Goal: Information Seeking & Learning: Learn about a topic

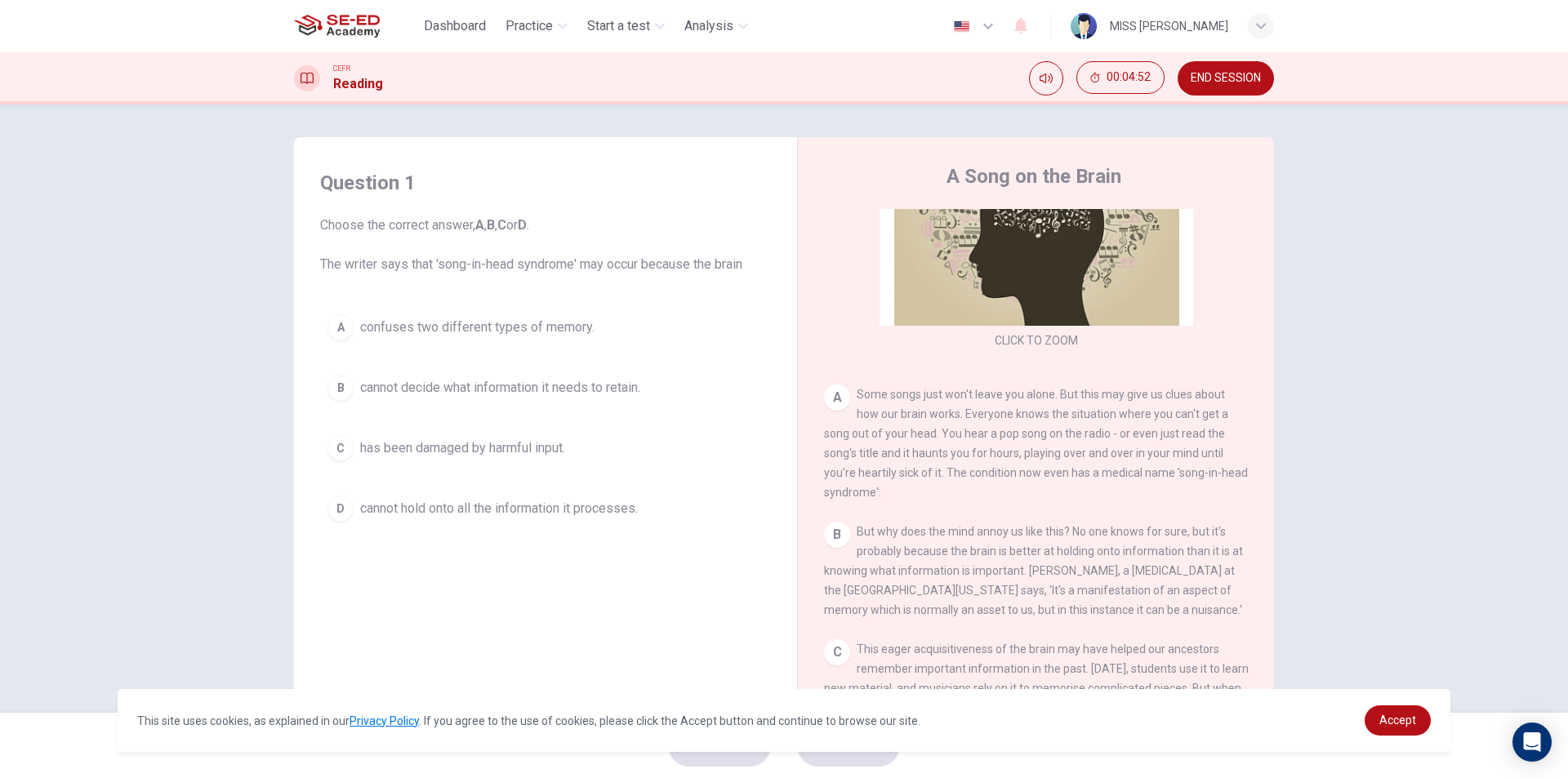
scroll to position [167, 0]
click at [836, 397] on div "A" at bounding box center [837, 398] width 26 height 26
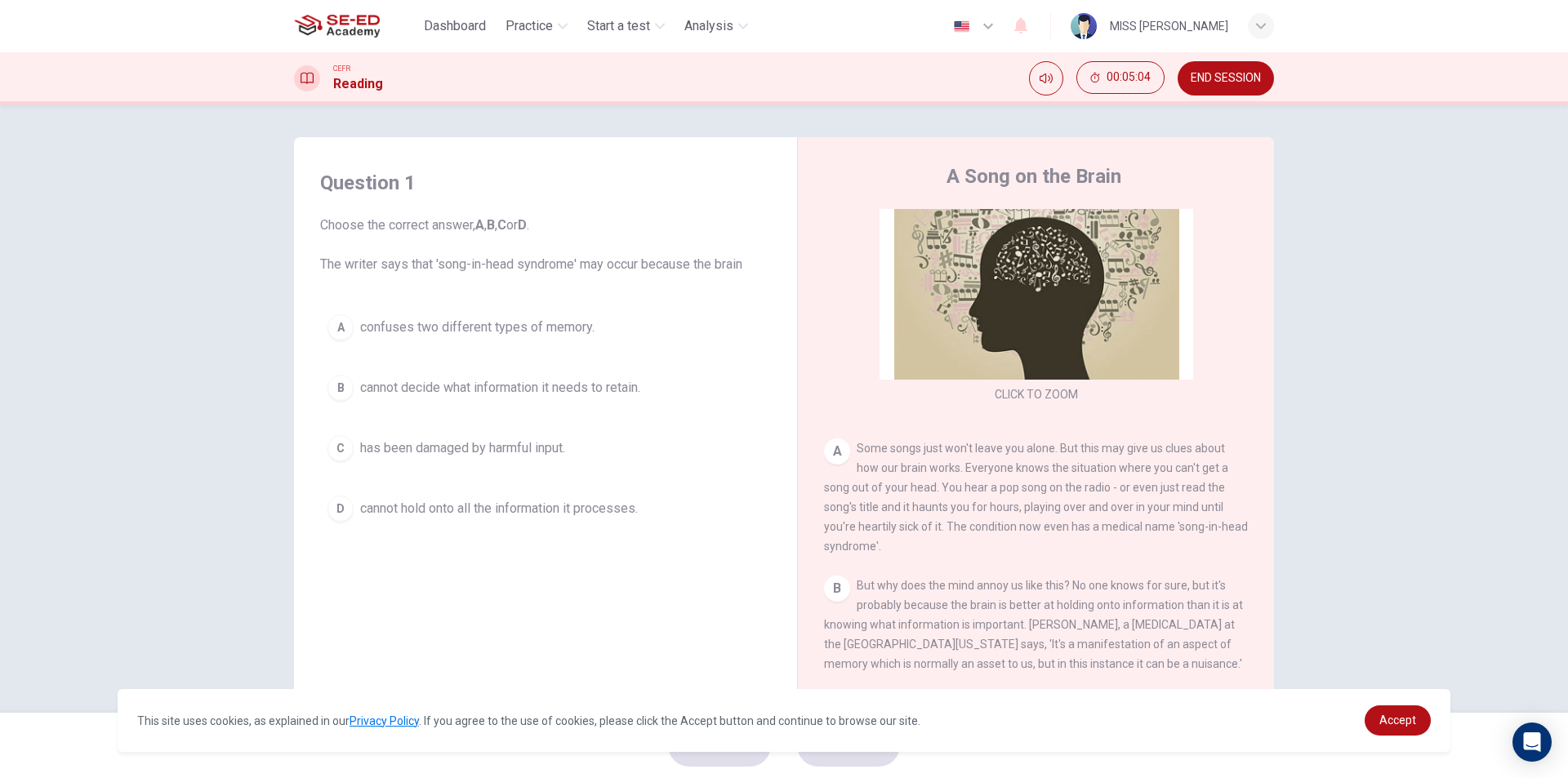
scroll to position [86, 0]
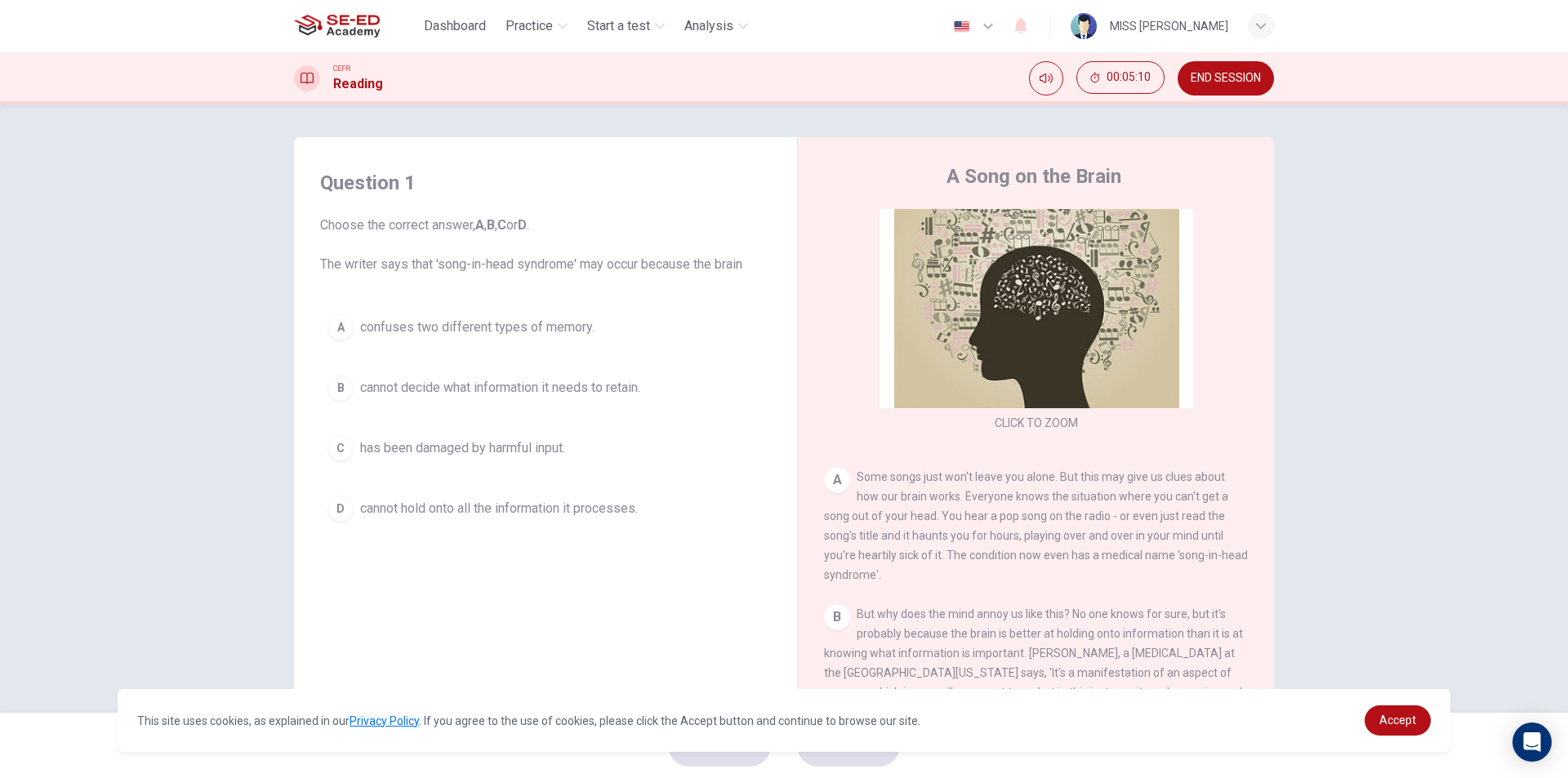
click at [631, 513] on span "cannot hold onto all the information it processes." at bounding box center [499, 508] width 277 height 19
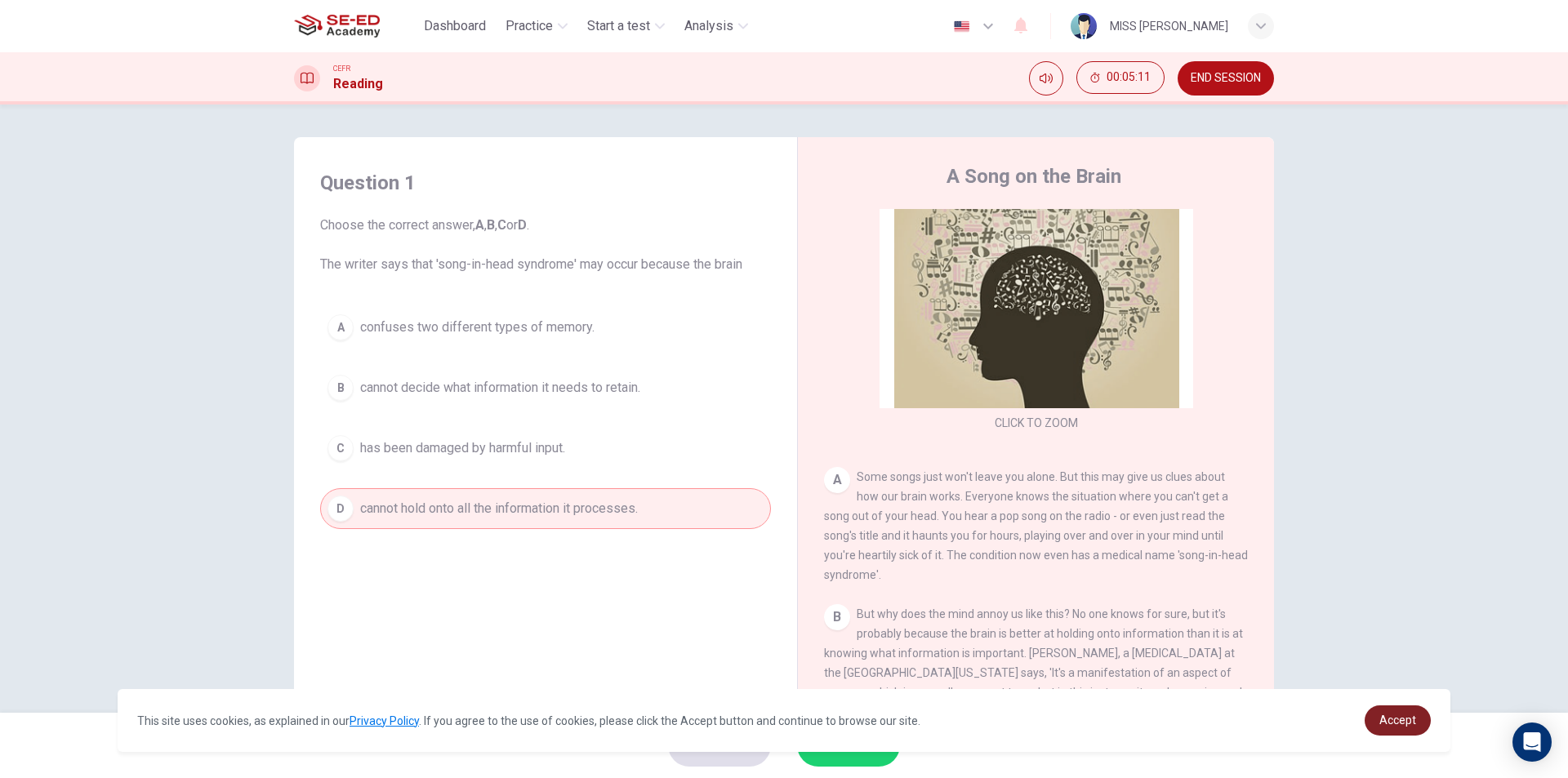
click at [1411, 724] on span "Accept" at bounding box center [1397, 721] width 37 height 14
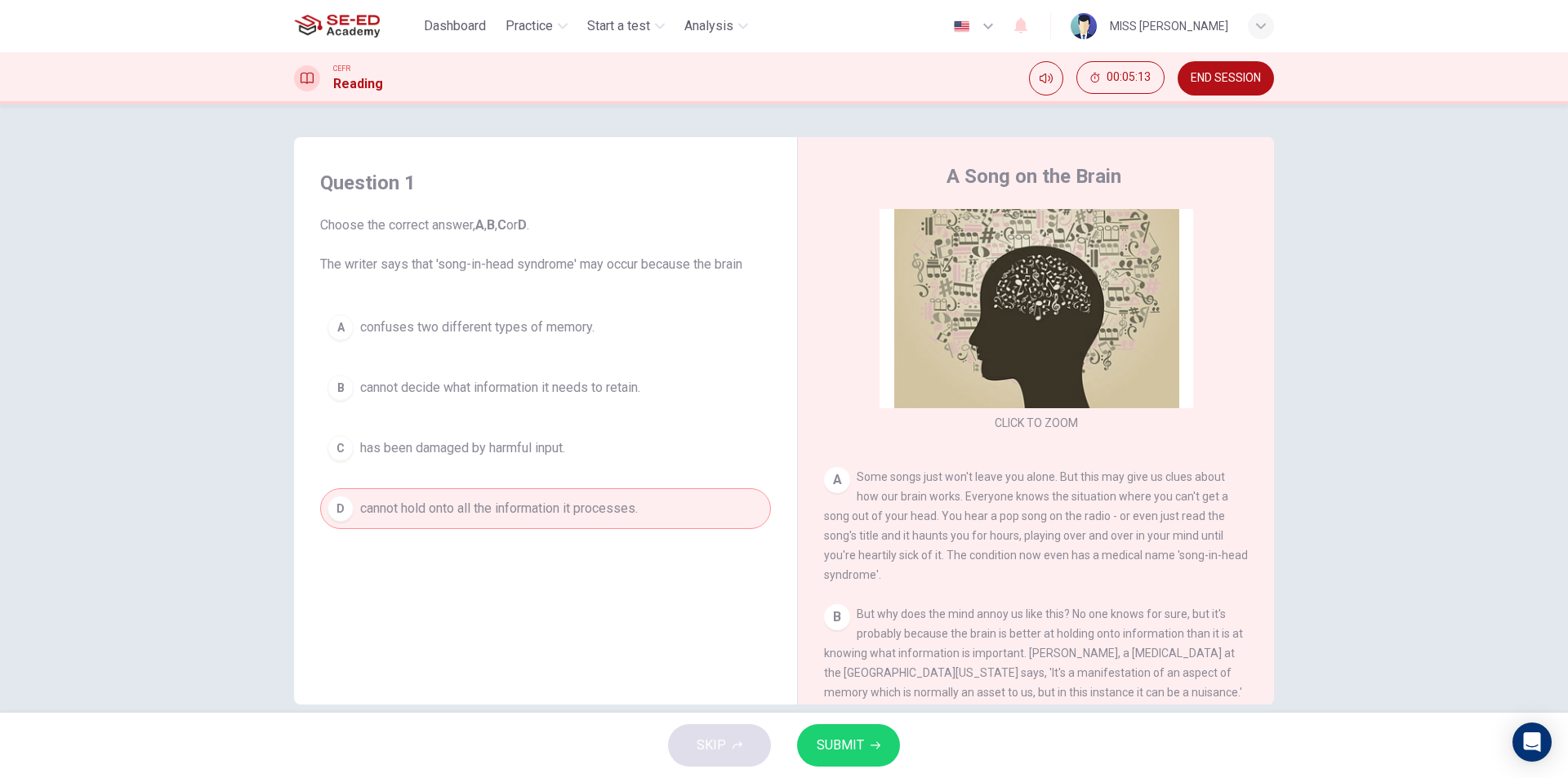
click at [862, 752] on span "SUBMIT" at bounding box center [840, 746] width 47 height 23
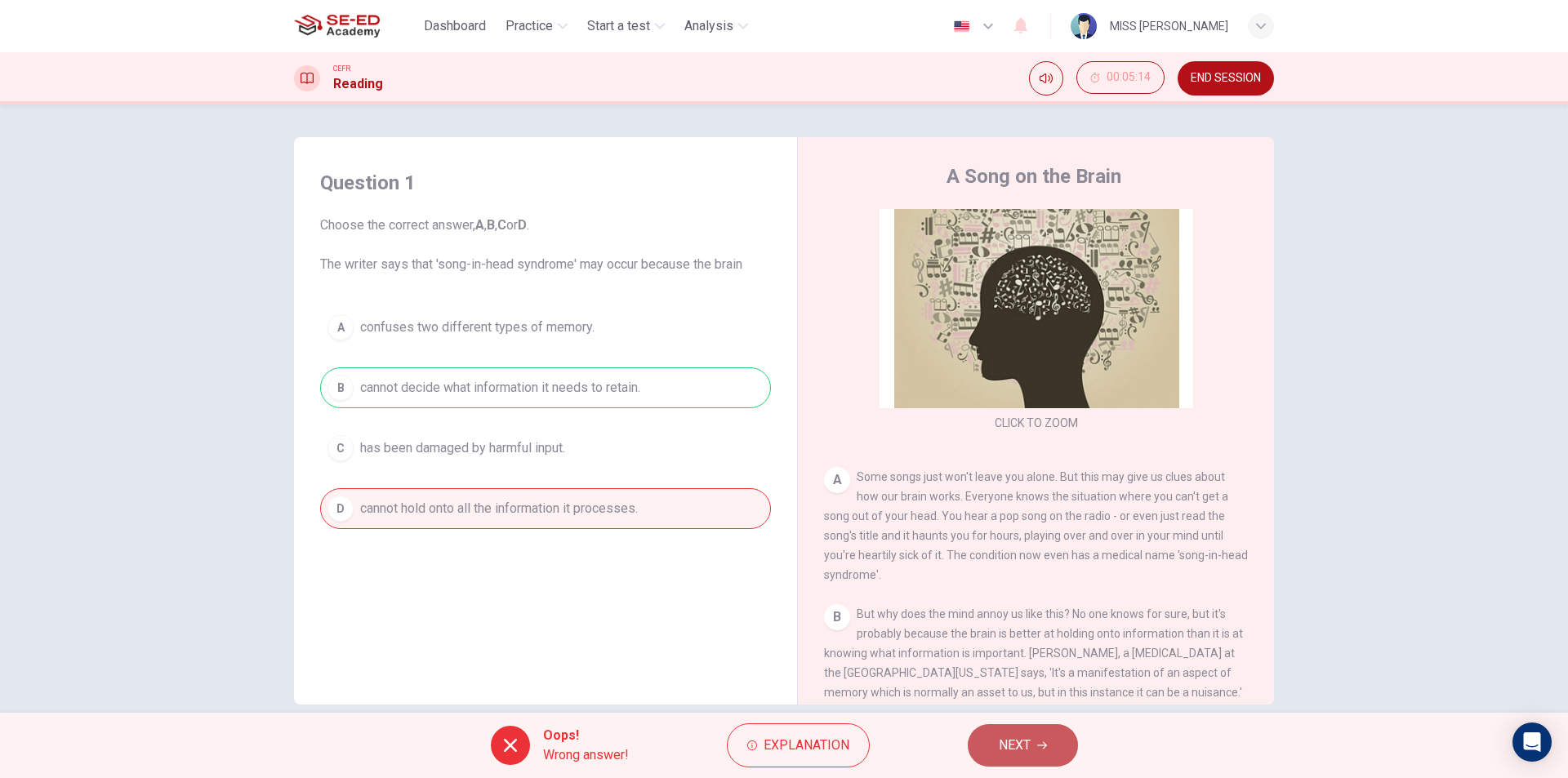
click at [1041, 736] on button "NEXT" at bounding box center [1022, 746] width 110 height 43
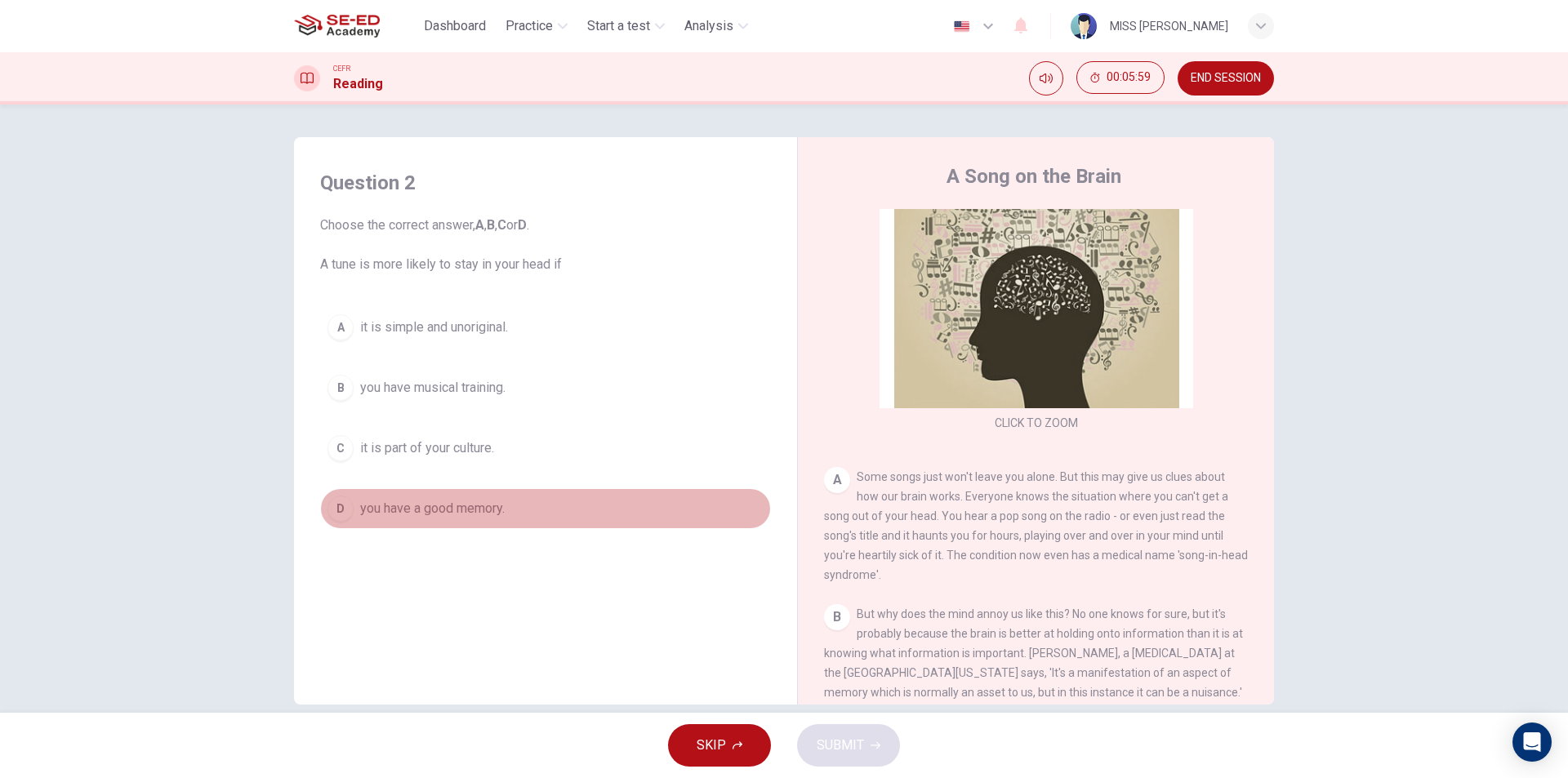
click at [516, 510] on button "D you have a good memory." at bounding box center [545, 508] width 451 height 41
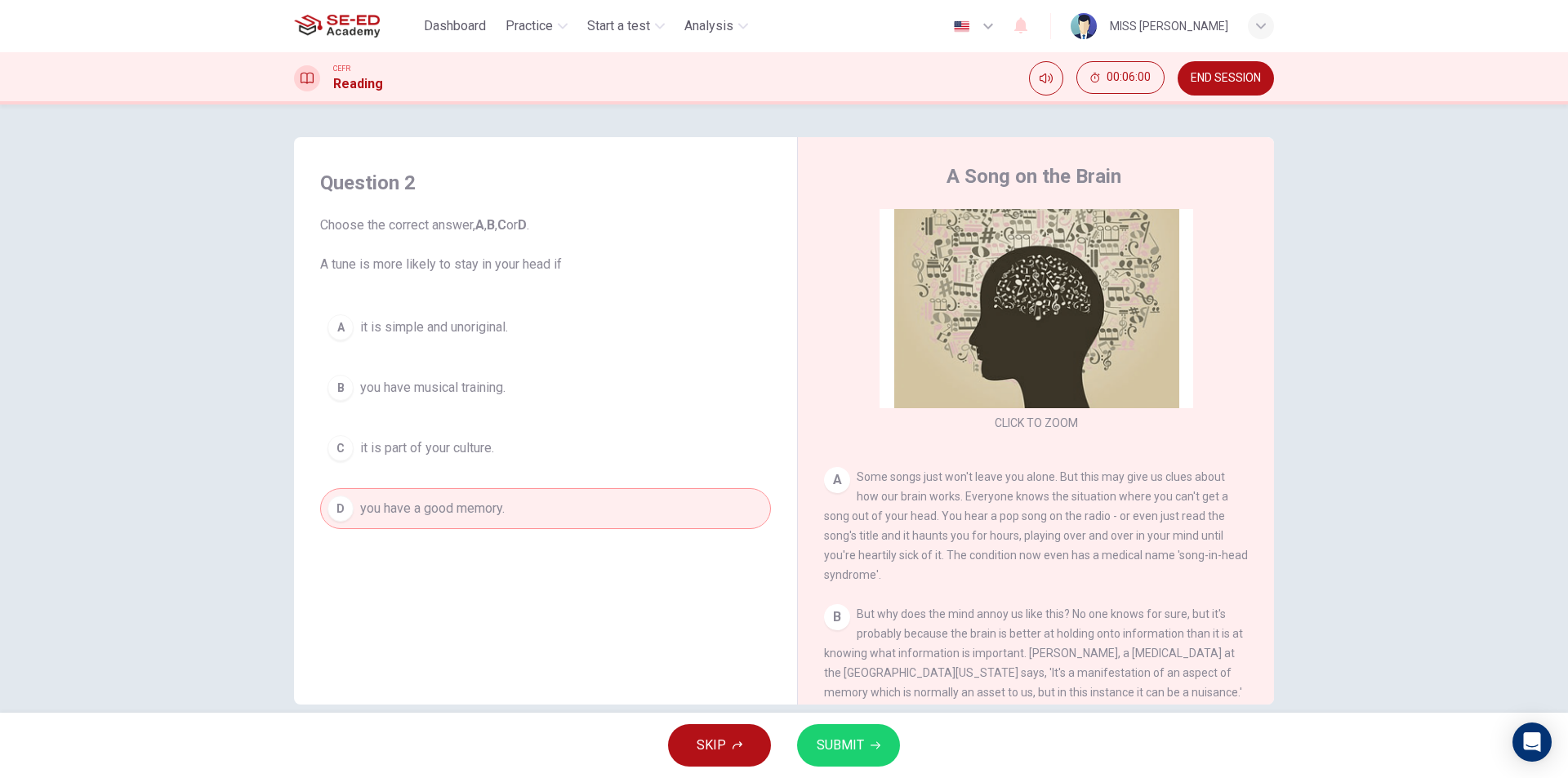
click at [825, 735] on span "SUBMIT" at bounding box center [840, 746] width 47 height 23
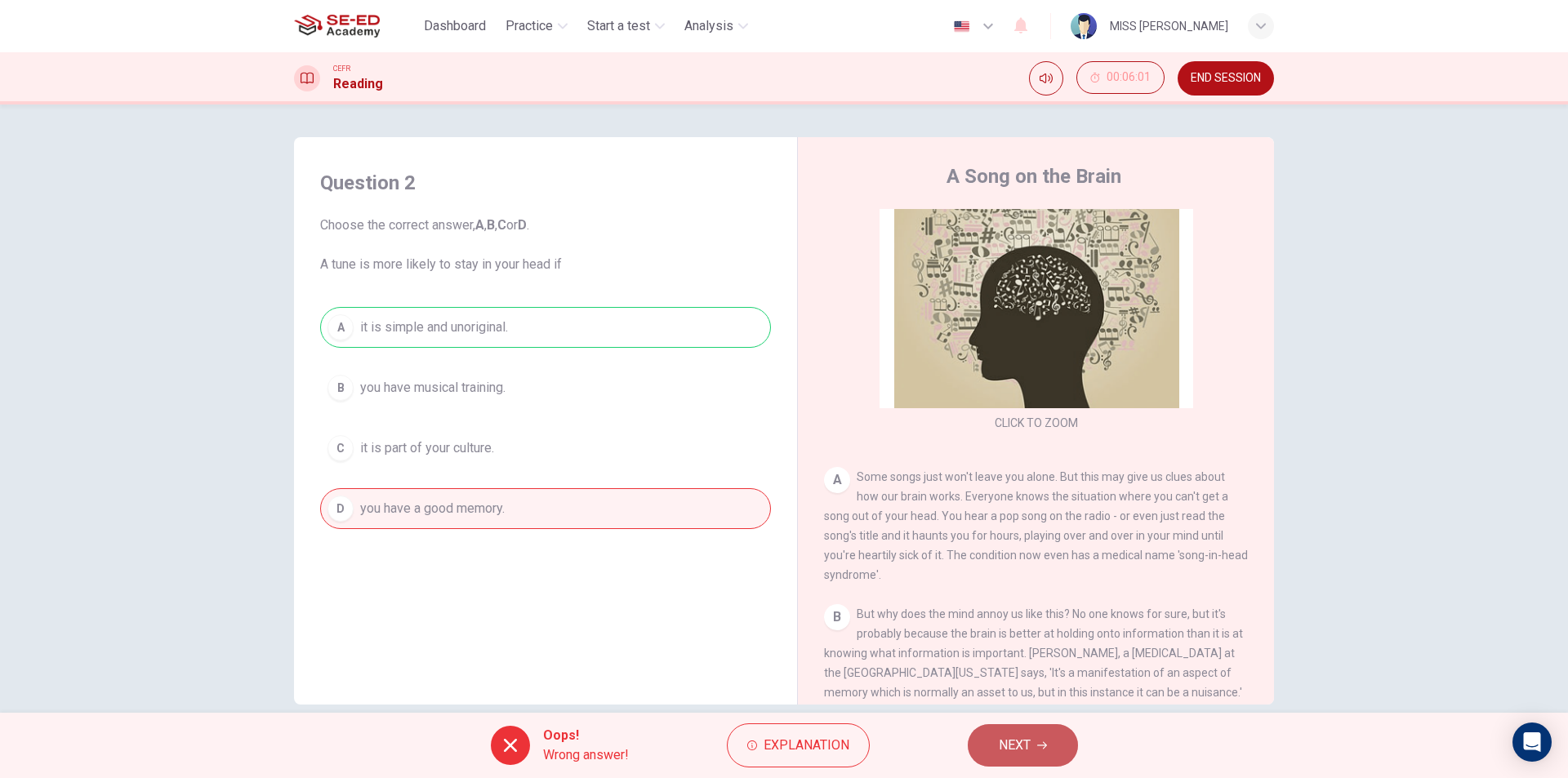
click at [983, 739] on button "NEXT" at bounding box center [1022, 746] width 110 height 43
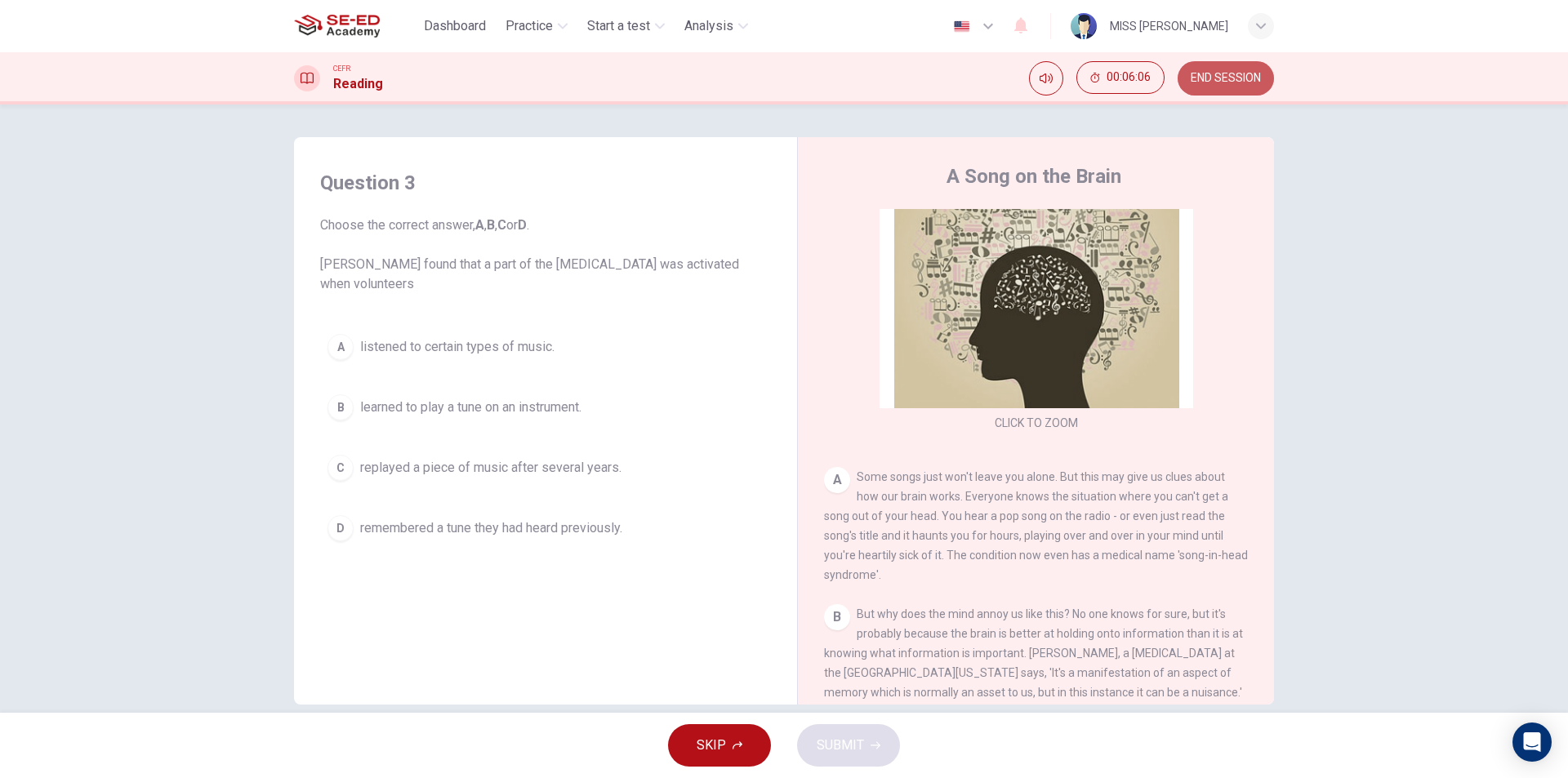
click at [1205, 72] on span "END SESSION" at bounding box center [1225, 78] width 71 height 14
